Goal: Transaction & Acquisition: Obtain resource

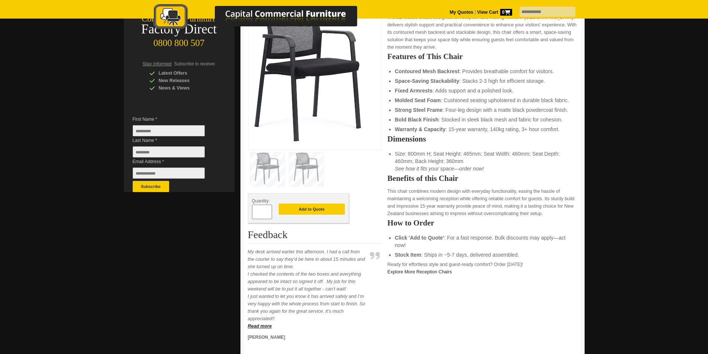
scroll to position [74, 0]
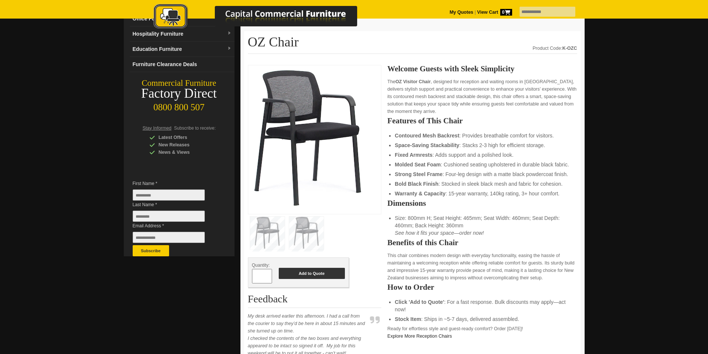
click at [318, 274] on button "Add to Quote" at bounding box center [312, 273] width 66 height 11
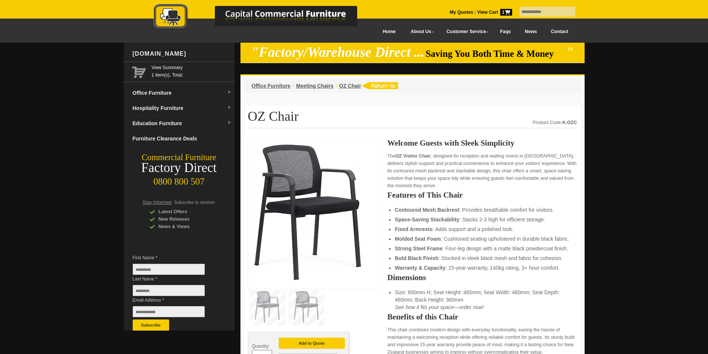
scroll to position [149, 0]
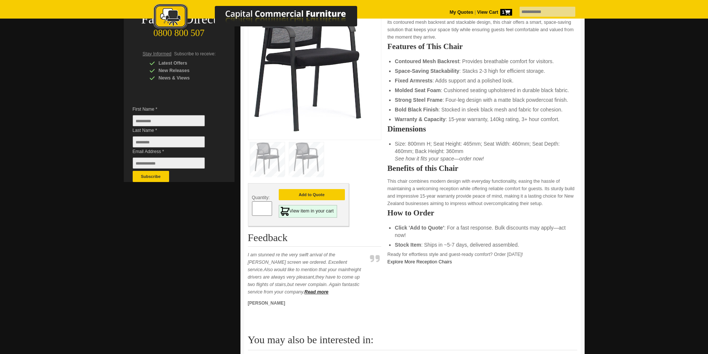
click at [266, 209] on input "*" at bounding box center [262, 208] width 20 height 14
click at [268, 207] on span at bounding box center [268, 205] width 3 height 7
type input "*"
click at [309, 193] on button "Add to Quote" at bounding box center [312, 194] width 66 height 11
